Goal: Check status: Check status

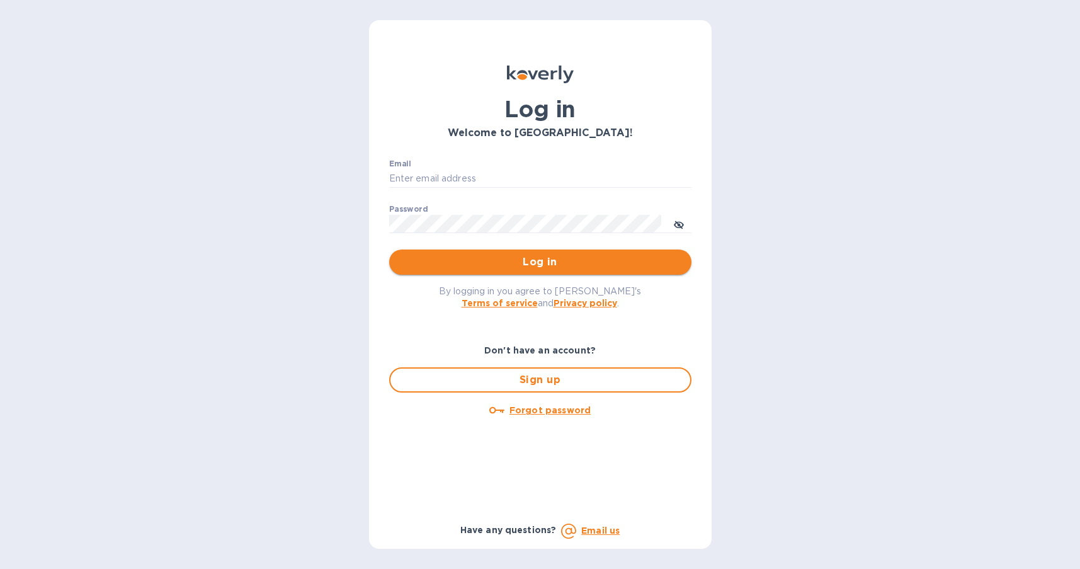
type input "[EMAIL_ADDRESS][DOMAIN_NAME]"
click at [499, 259] on span "Log in" at bounding box center [540, 261] width 282 height 15
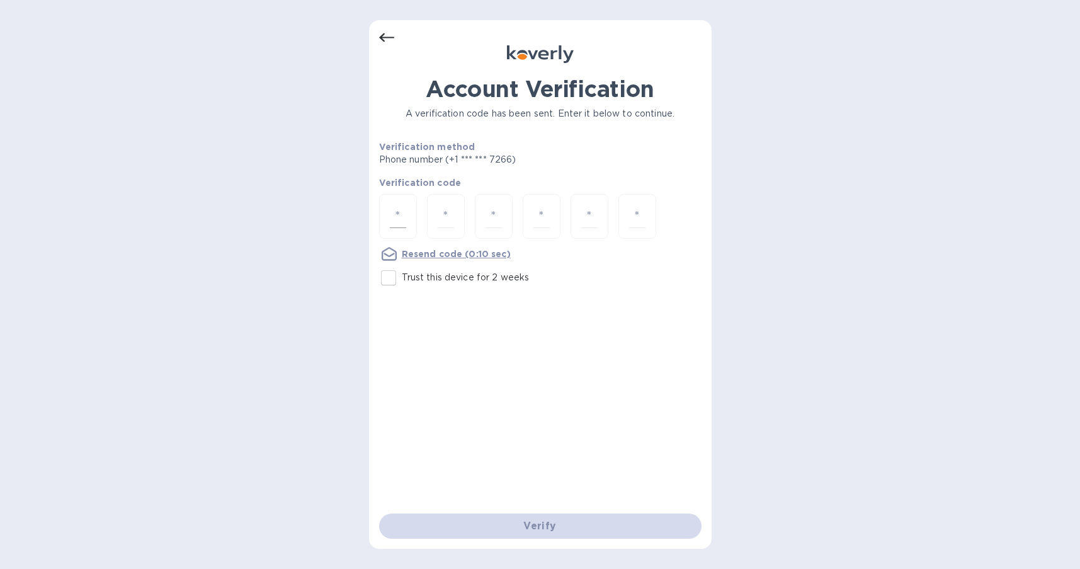
click at [400, 214] on input "number" at bounding box center [398, 216] width 16 height 23
type input "6"
type input "5"
type input "8"
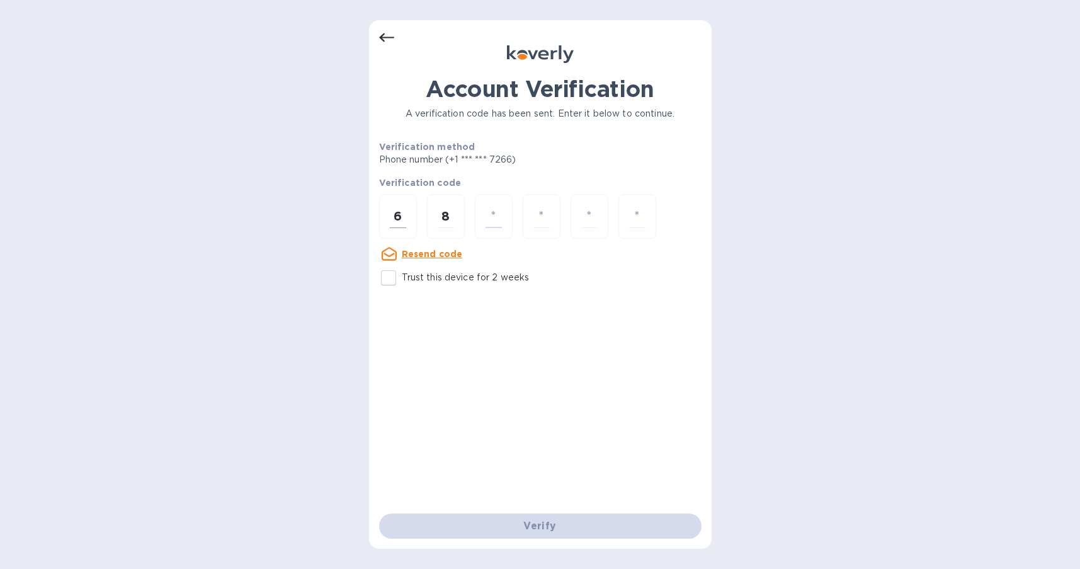
type input "5"
type input "6"
type input "3"
type input "1"
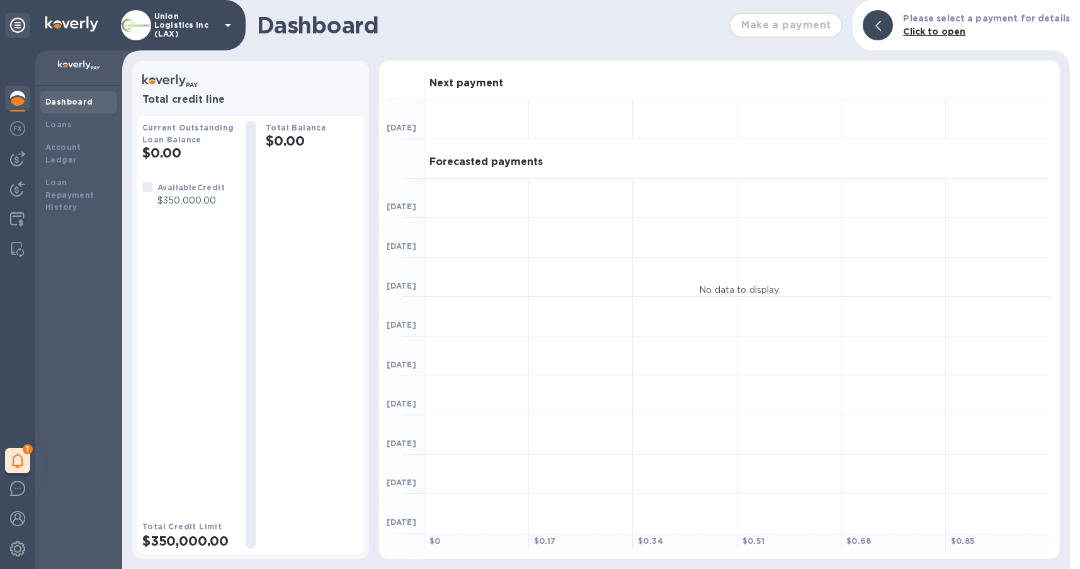
click at [230, 28] on icon at bounding box center [227, 25] width 15 height 15
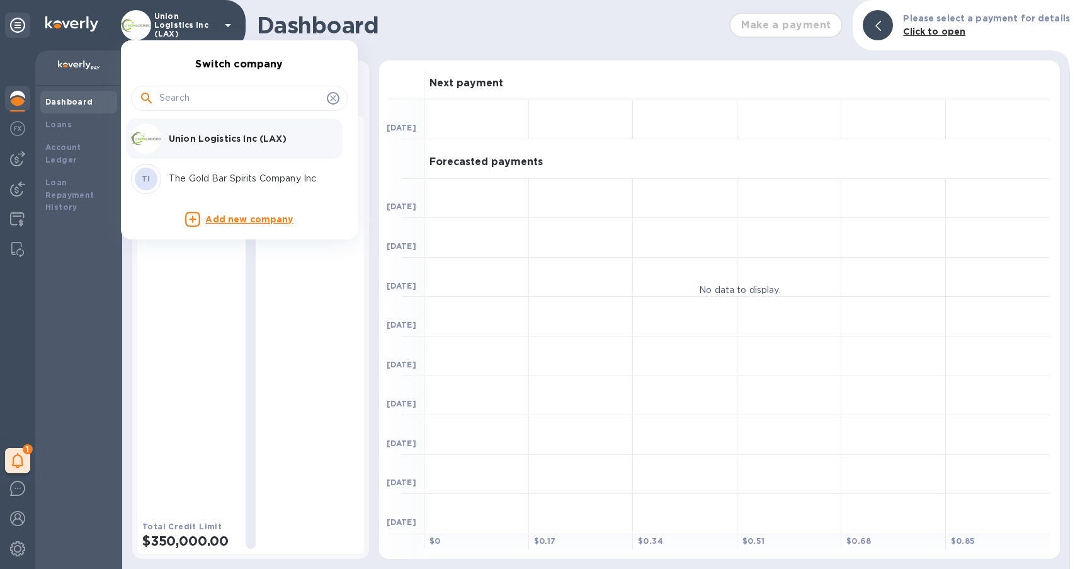
click at [230, 28] on div at bounding box center [540, 284] width 1080 height 569
